Goal: Information Seeking & Learning: Learn about a topic

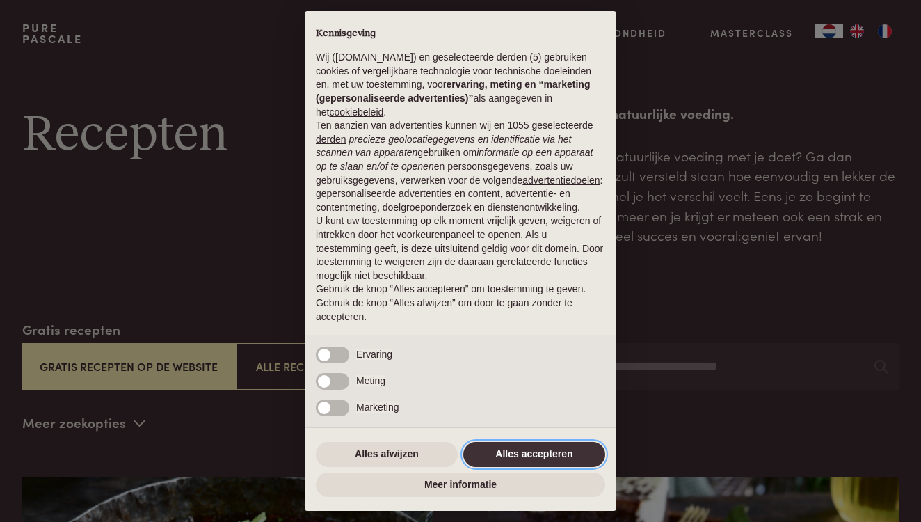
click at [568, 460] on button "Alles accepteren" at bounding box center [534, 454] width 142 height 25
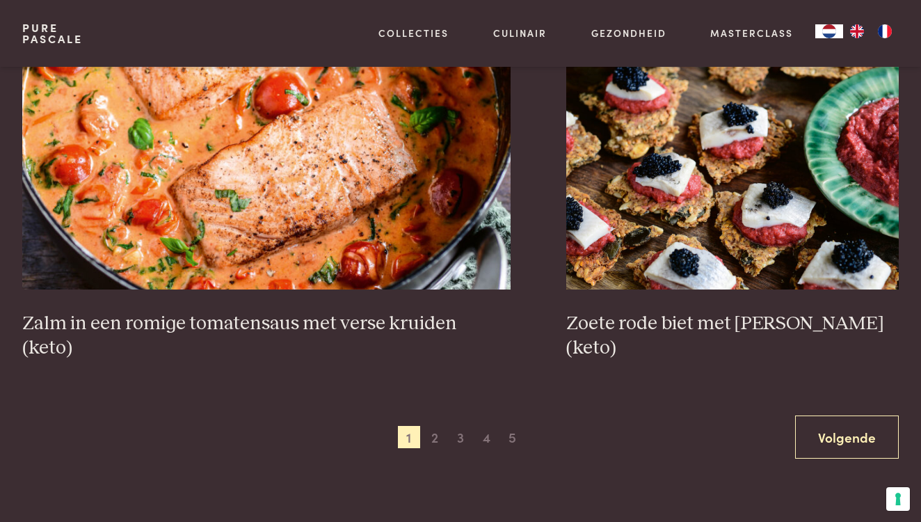
scroll to position [2321, 0]
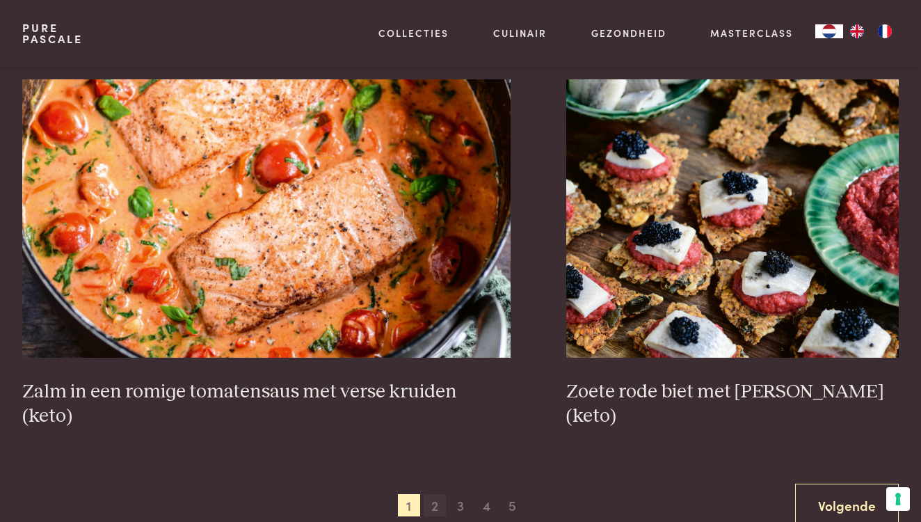
click at [434, 494] on span "2" at bounding box center [434, 505] width 22 height 22
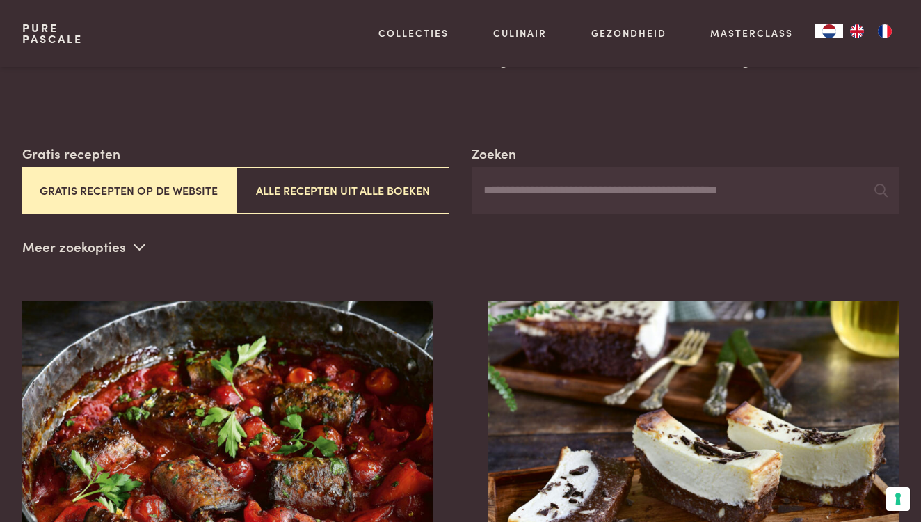
scroll to position [177, 0]
click at [515, 195] on input "Zoeken" at bounding box center [684, 189] width 427 height 47
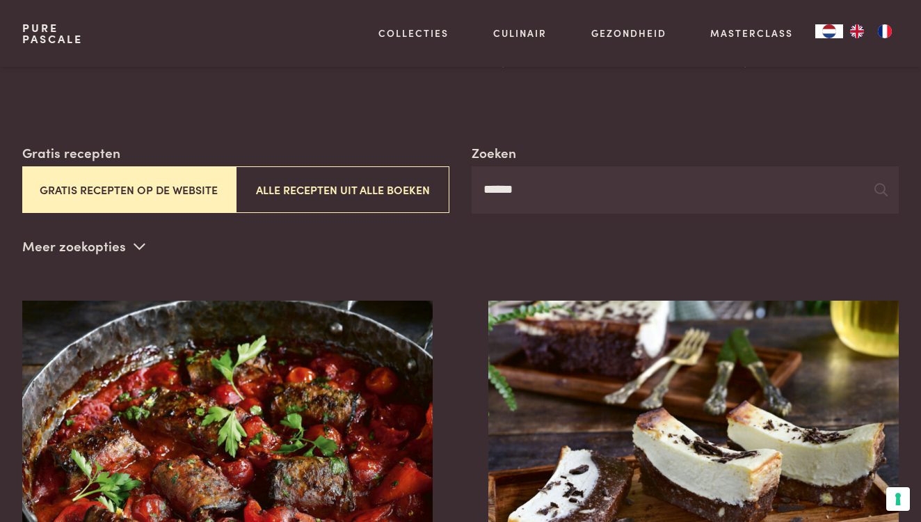
type input "******"
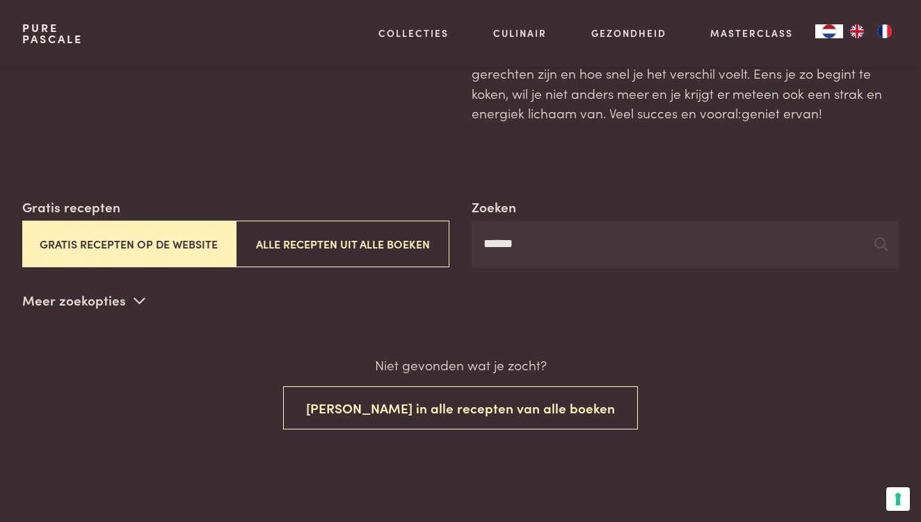
scroll to position [122, 0]
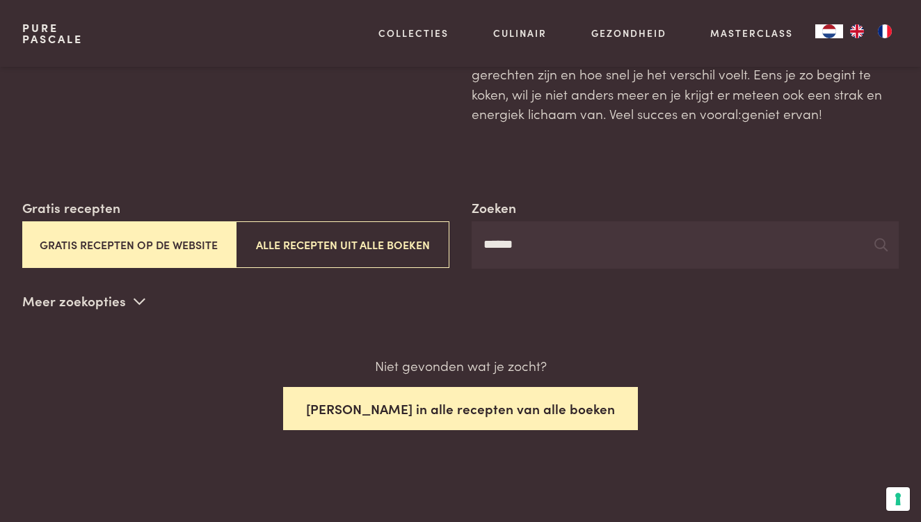
click at [494, 410] on button "Zoek in alle recepten van alle boeken" at bounding box center [460, 409] width 355 height 44
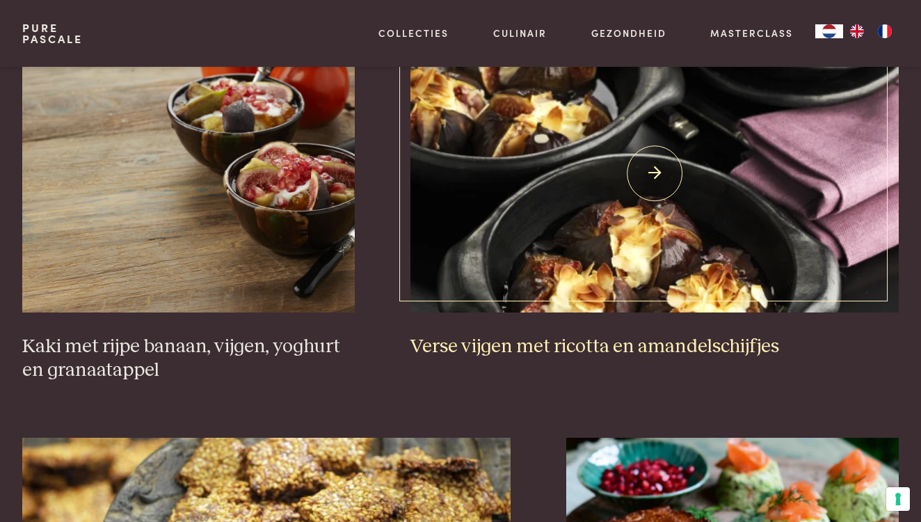
scroll to position [873, 0]
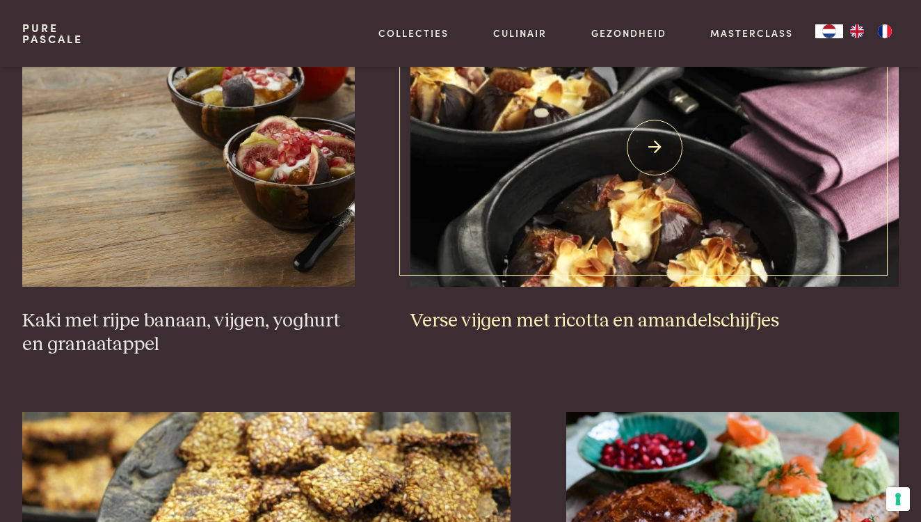
click at [567, 177] on img at bounding box center [654, 147] width 488 height 278
